Goal: Entertainment & Leisure: Consume media (video, audio)

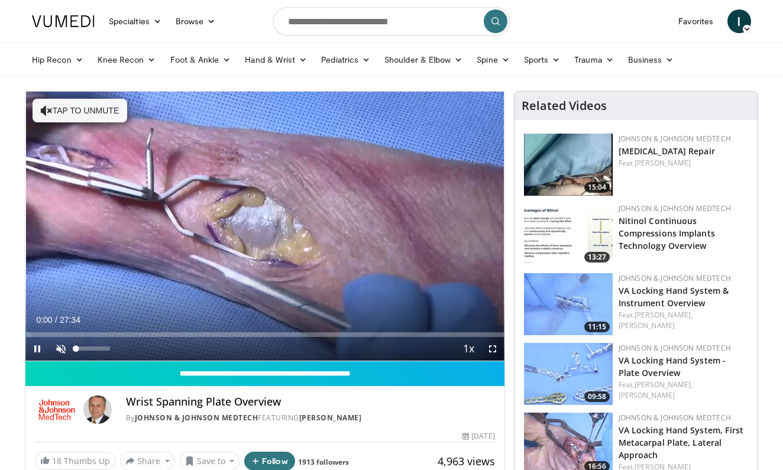
click at [60, 348] on span "Video Player" at bounding box center [61, 349] width 24 height 24
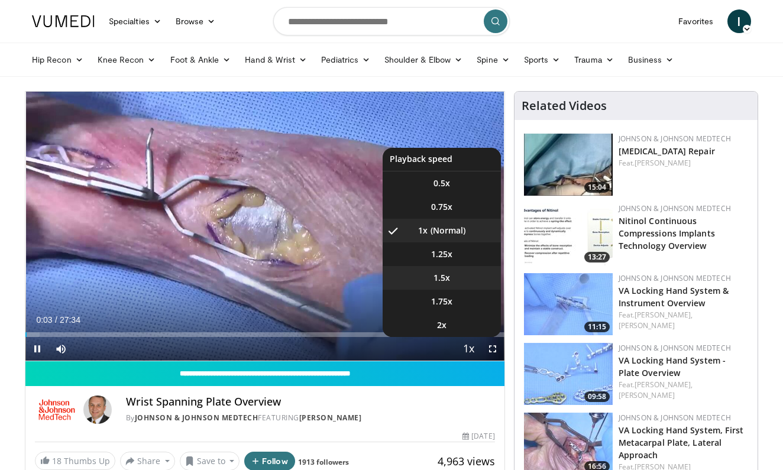
click at [442, 271] on li "1.5x" at bounding box center [442, 278] width 118 height 24
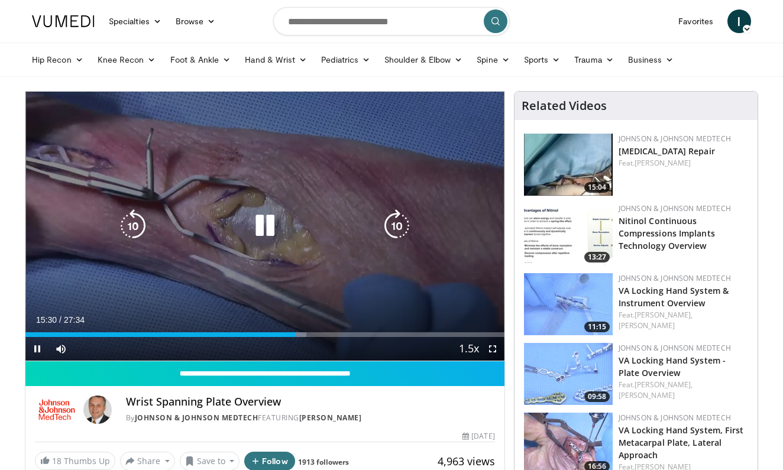
click at [263, 227] on icon "Video Player" at bounding box center [264, 225] width 33 height 33
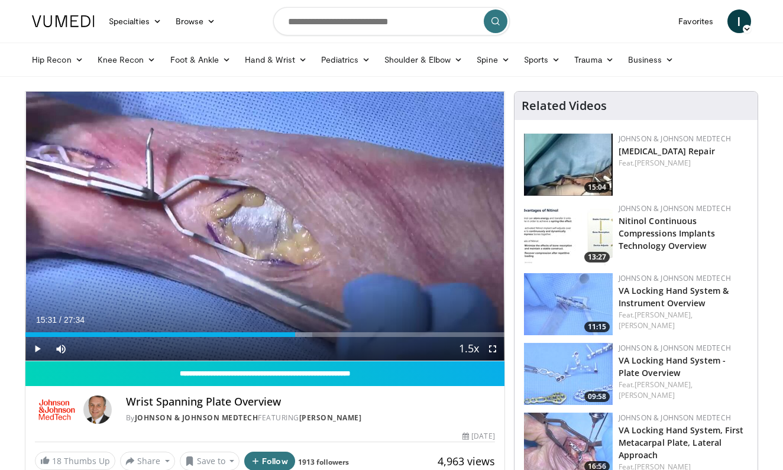
click at [41, 344] on span "Video Player" at bounding box center [37, 349] width 24 height 24
click at [46, 352] on span "Video Player" at bounding box center [37, 349] width 24 height 24
